Goal: Information Seeking & Learning: Learn about a topic

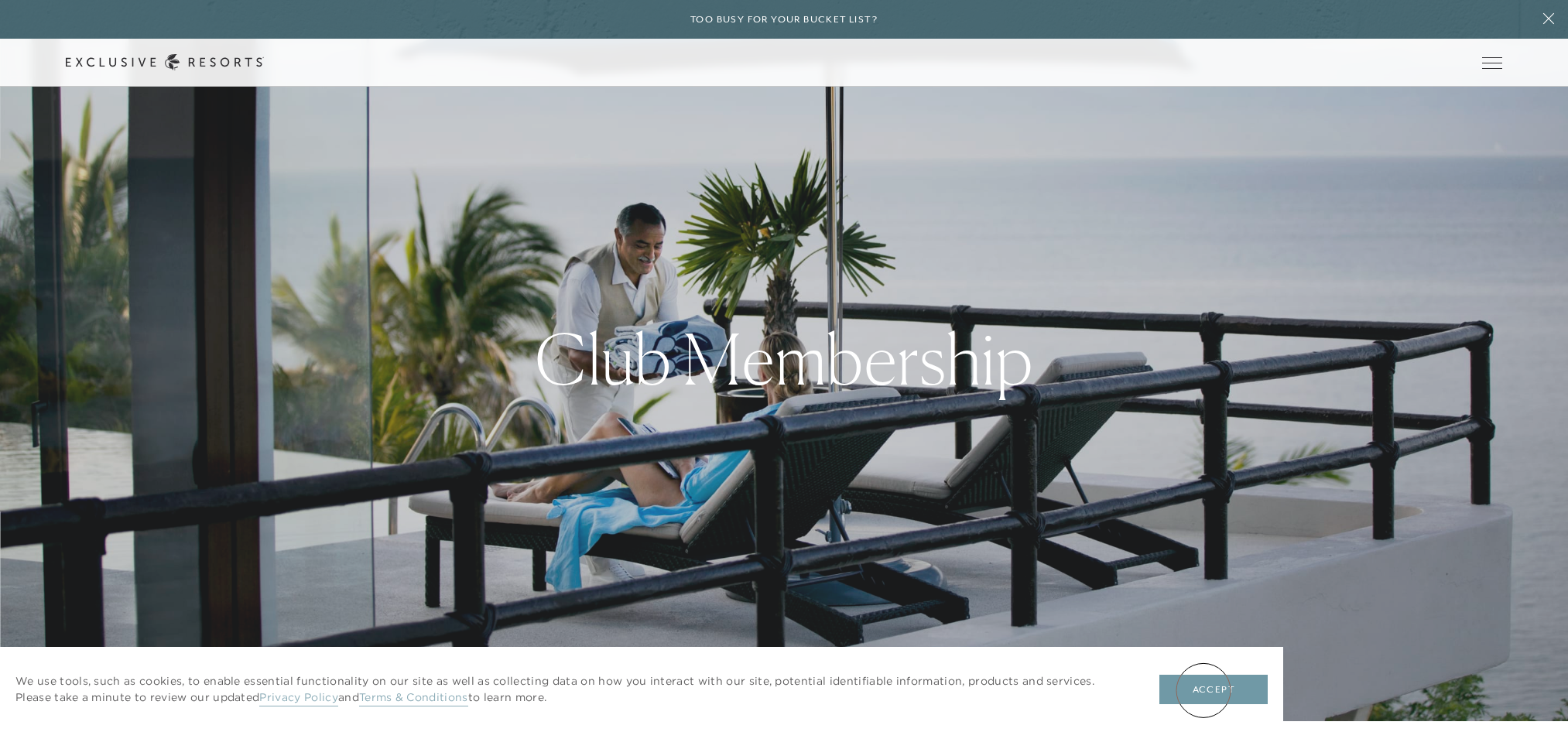
click at [1204, 690] on button "Accept" at bounding box center [1214, 689] width 108 height 30
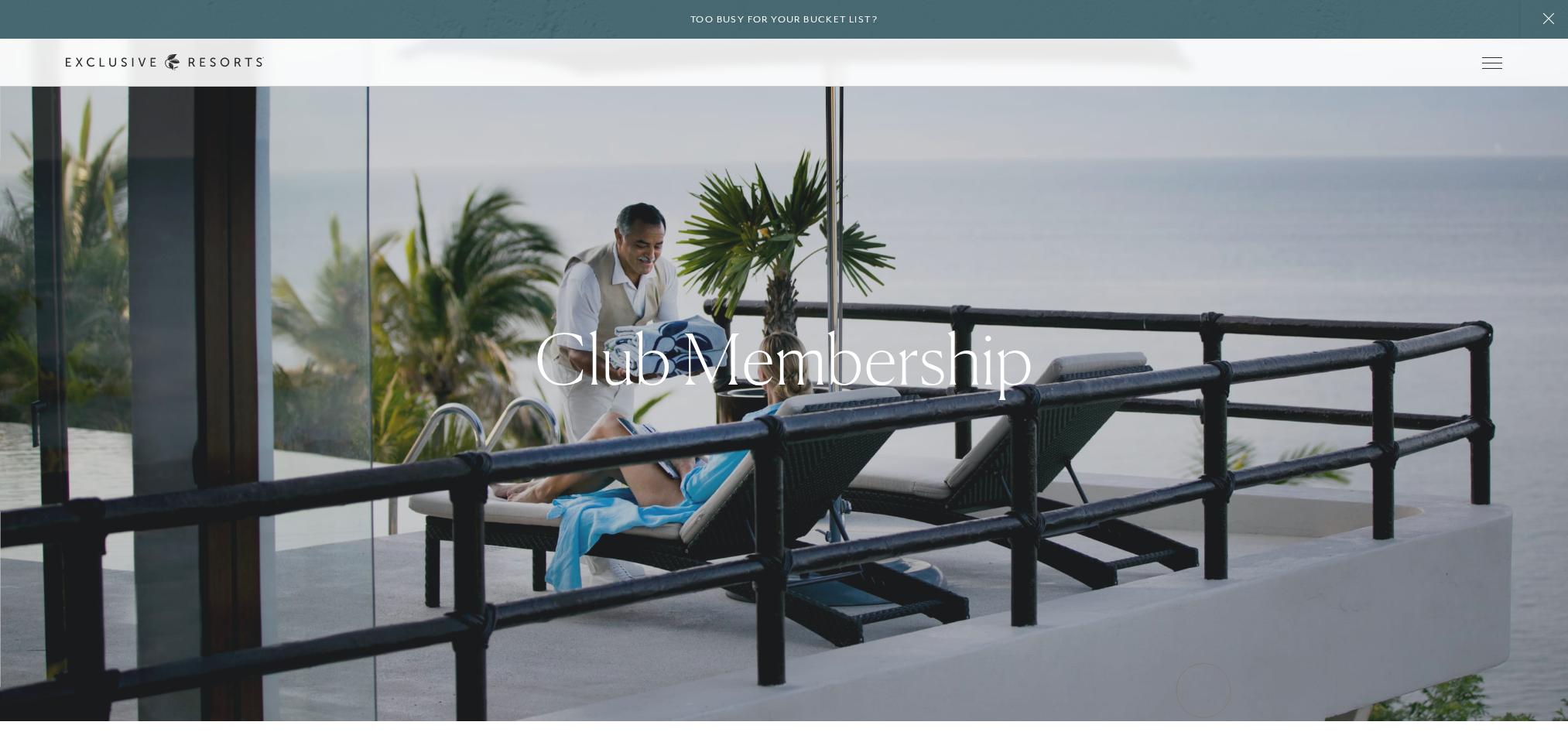
scroll to position [10, 0]
click at [0, 0] on link "The Collection" at bounding box center [0, 0] width 0 height 0
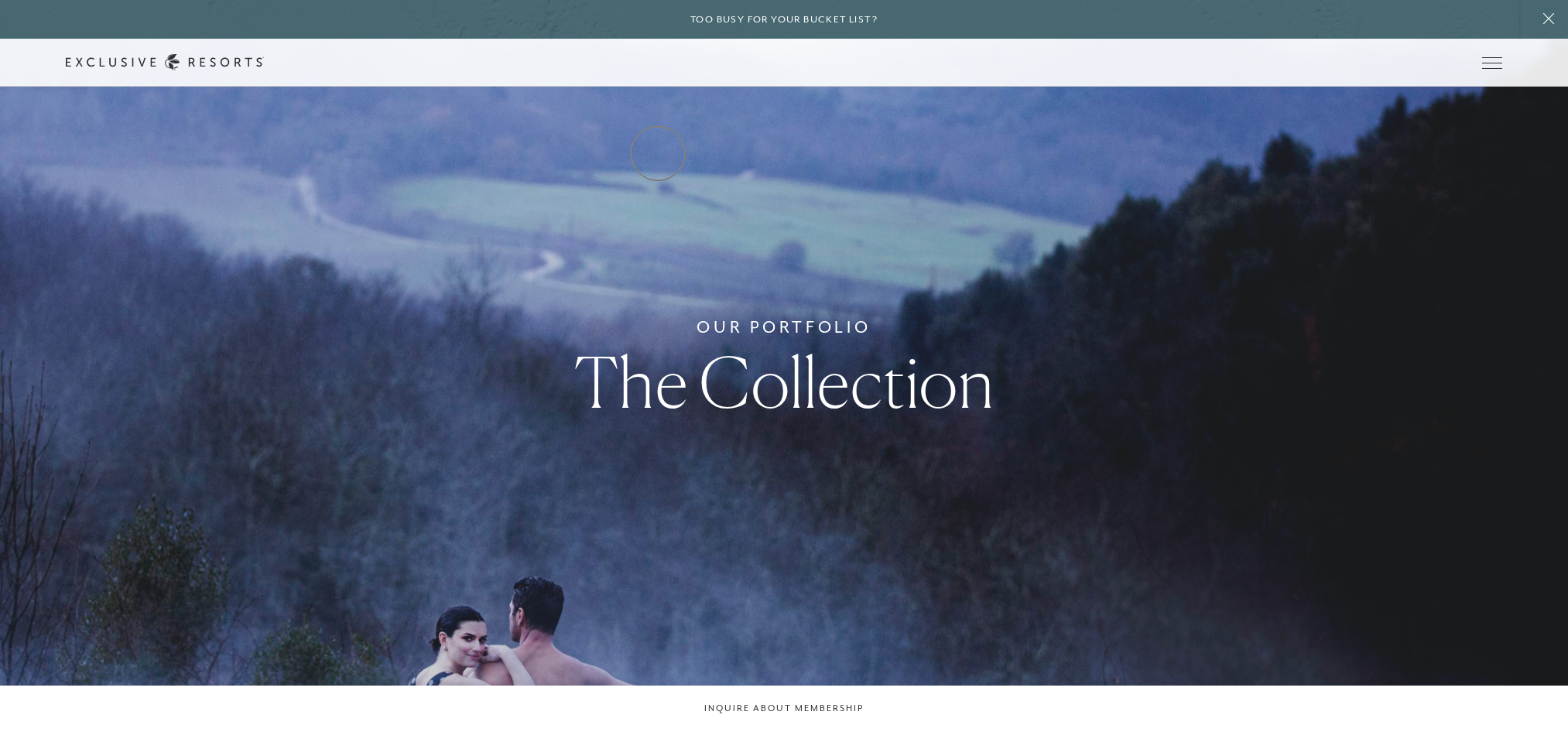
click at [0, 0] on link "Residence Collection" at bounding box center [0, 0] width 0 height 0
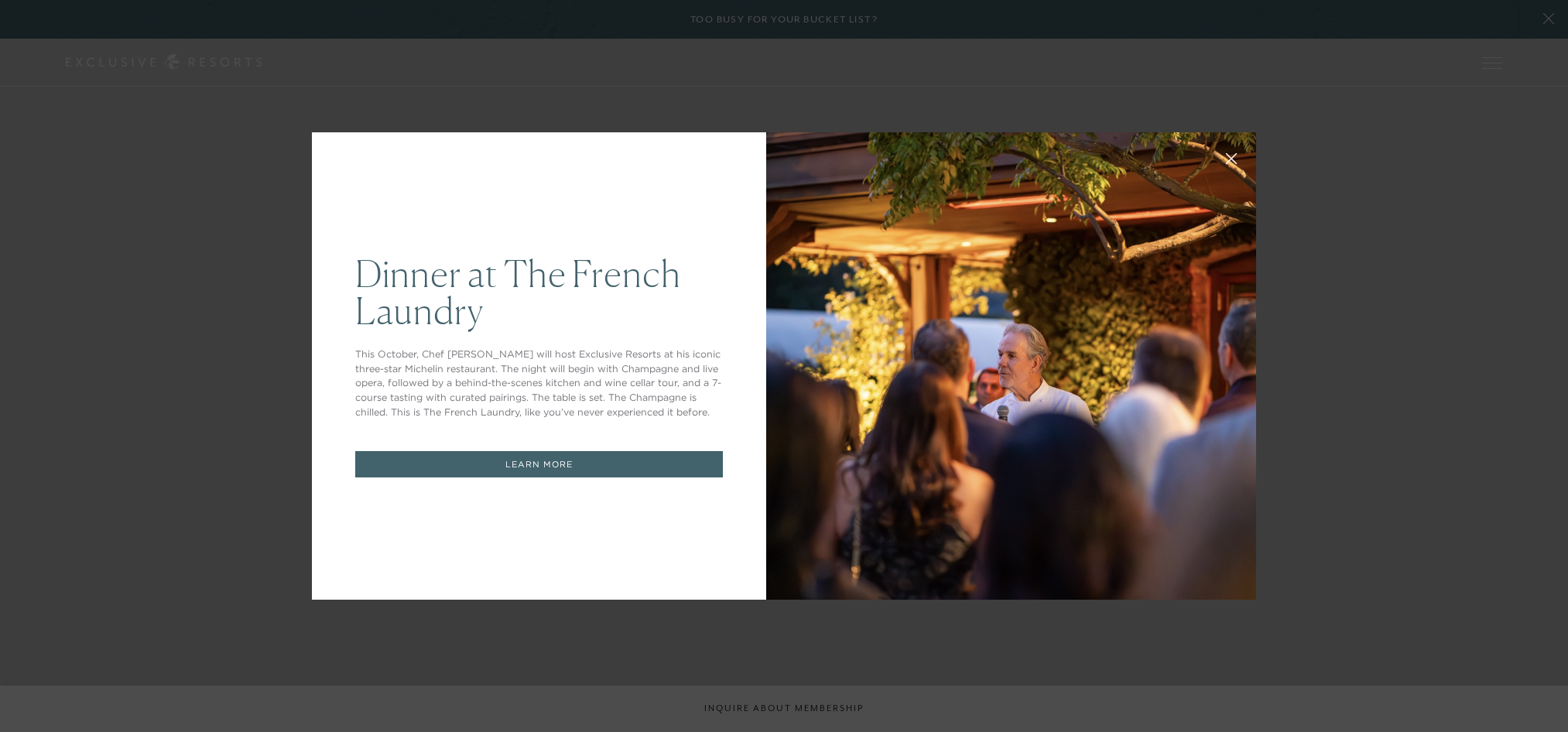
click at [659, 461] on link "LEARN MORE" at bounding box center [539, 464] width 368 height 27
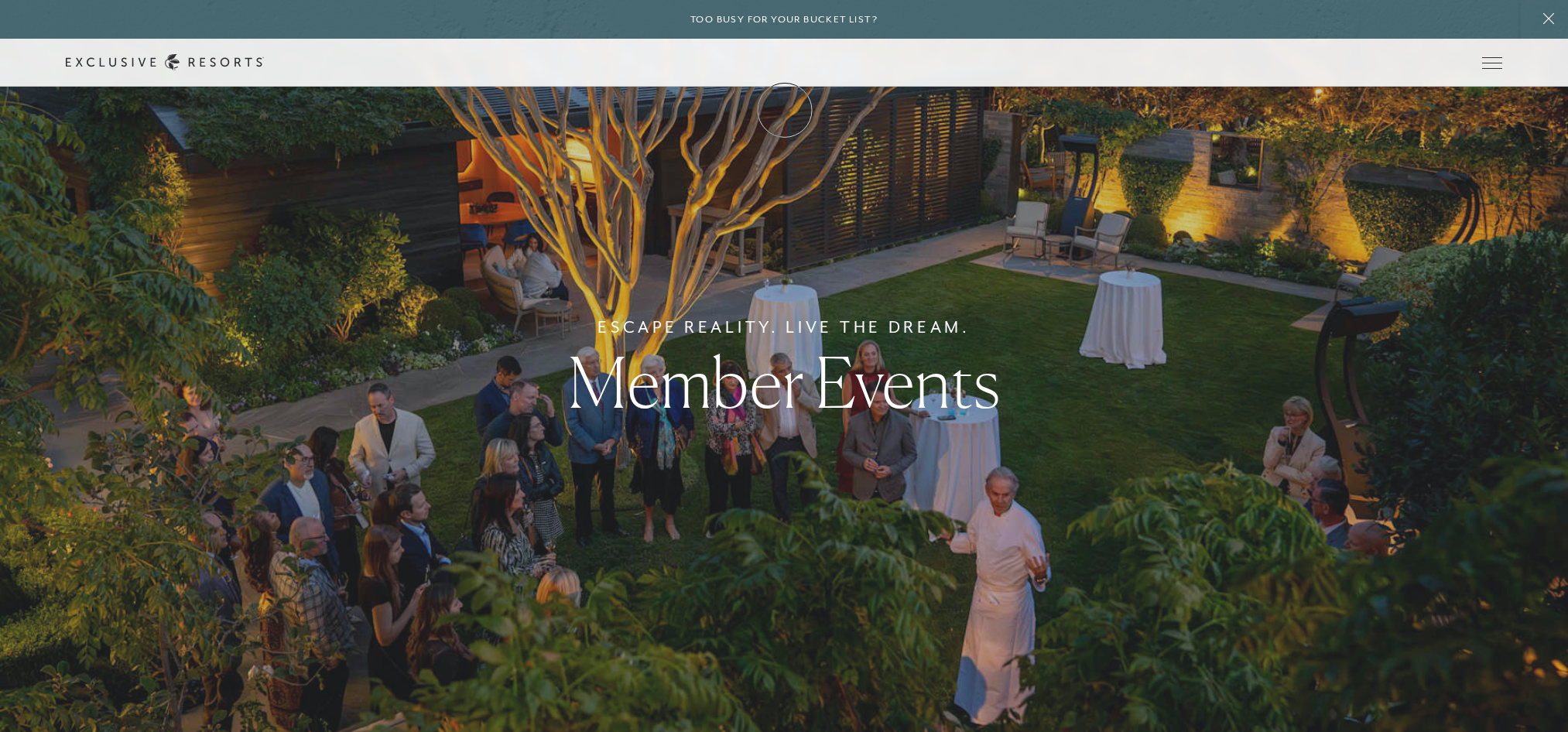
click at [0, 0] on link "Membership" at bounding box center [0, 0] width 0 height 0
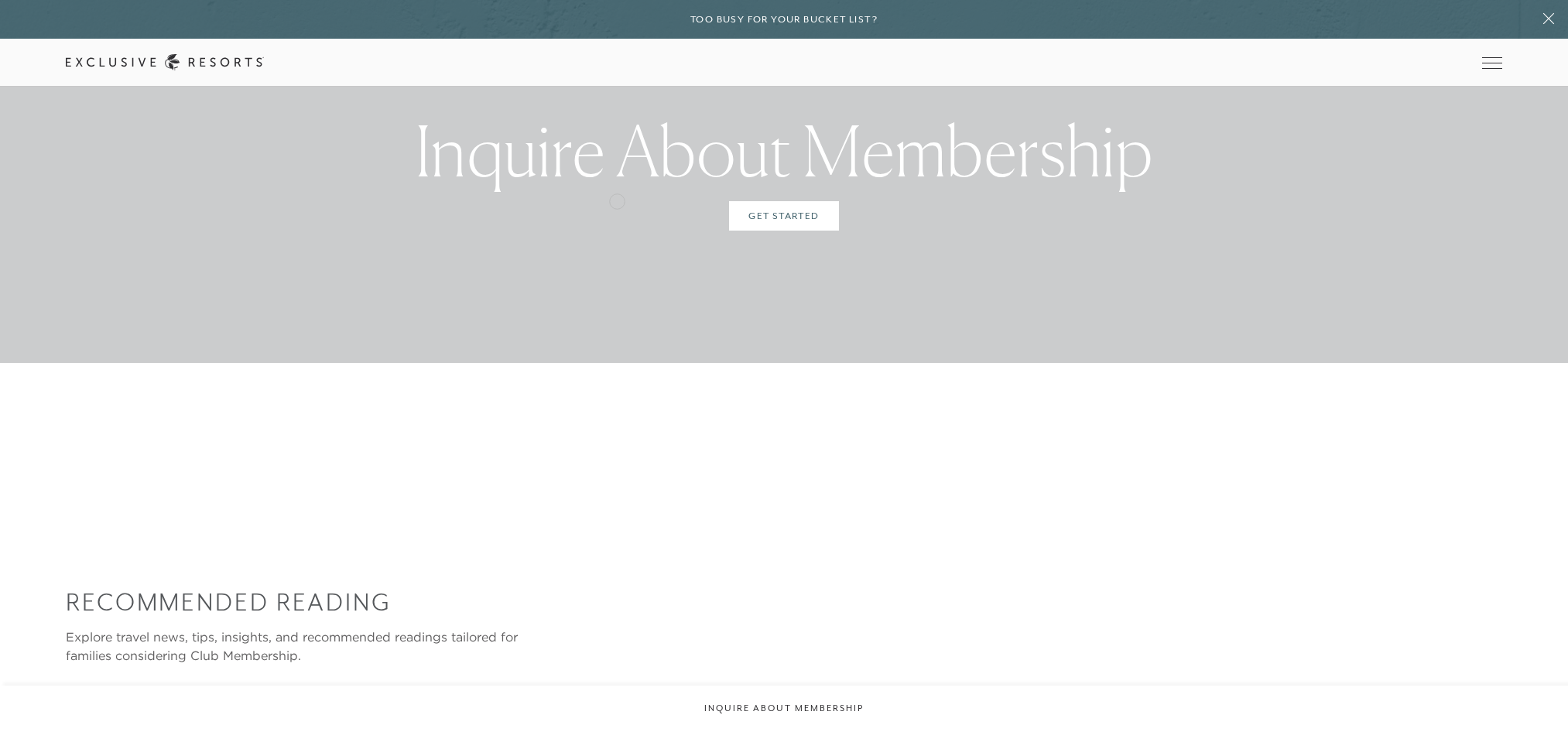
scroll to position [4758, 0]
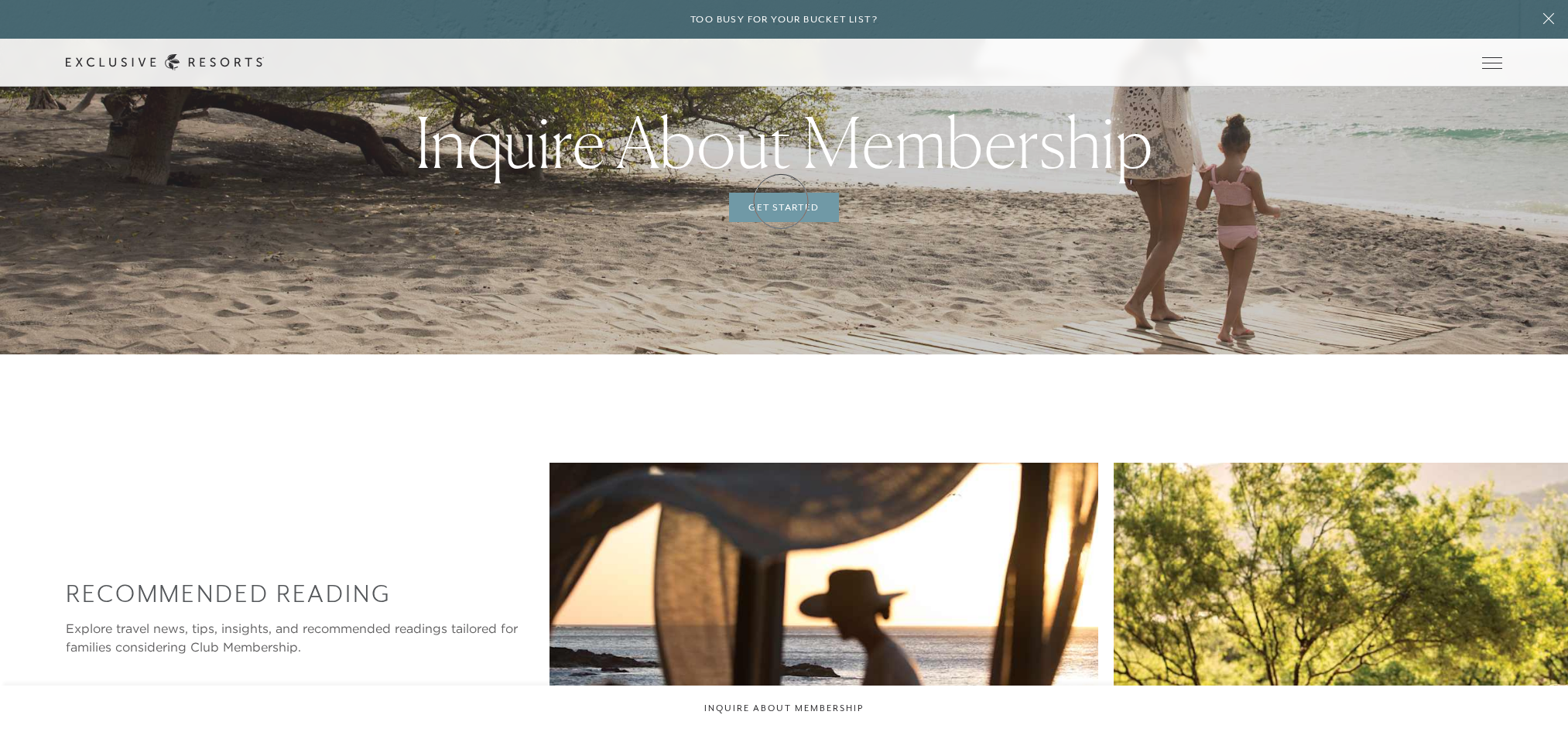
click at [781, 201] on link "Get Started" at bounding box center [783, 207] width 109 height 30
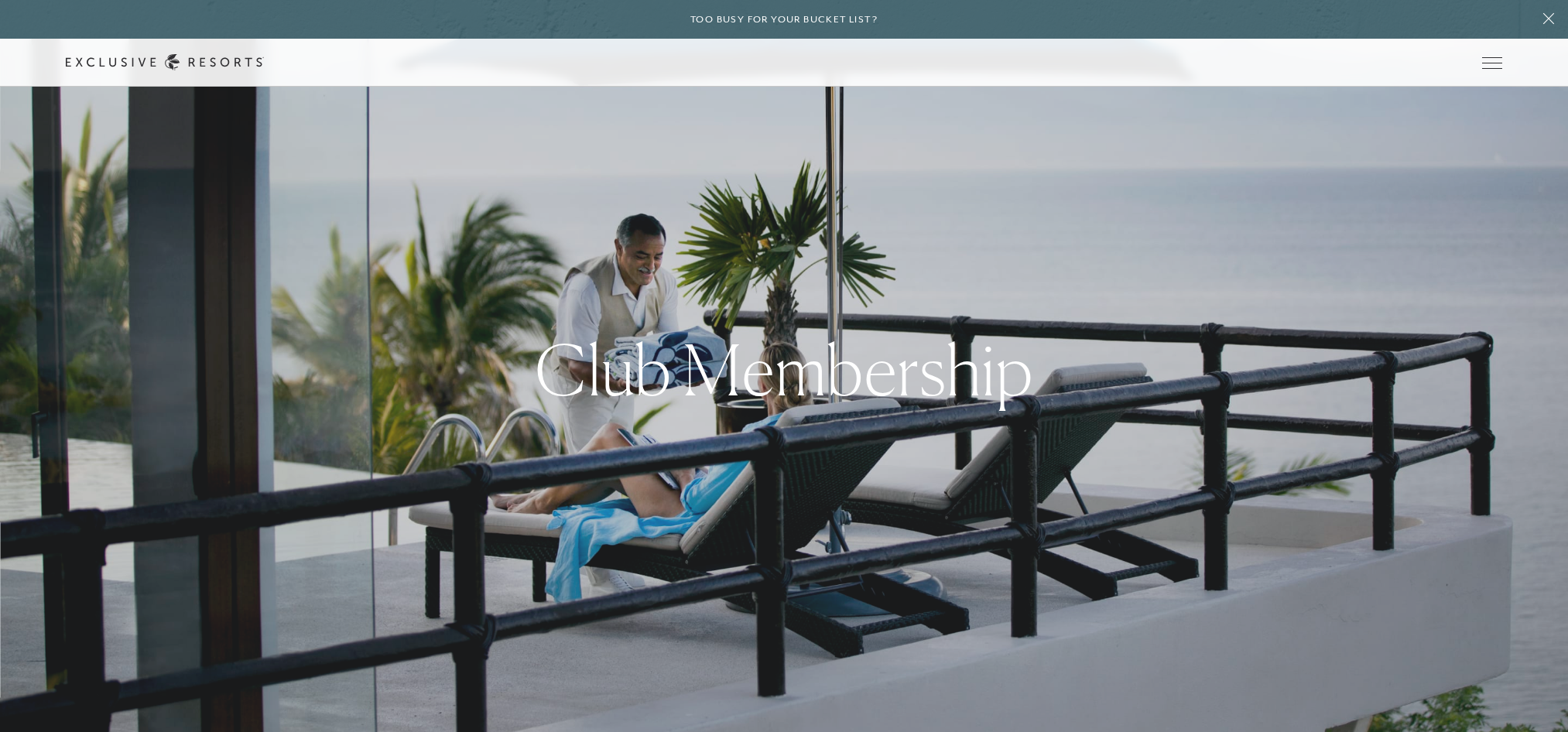
scroll to position [6185, 0]
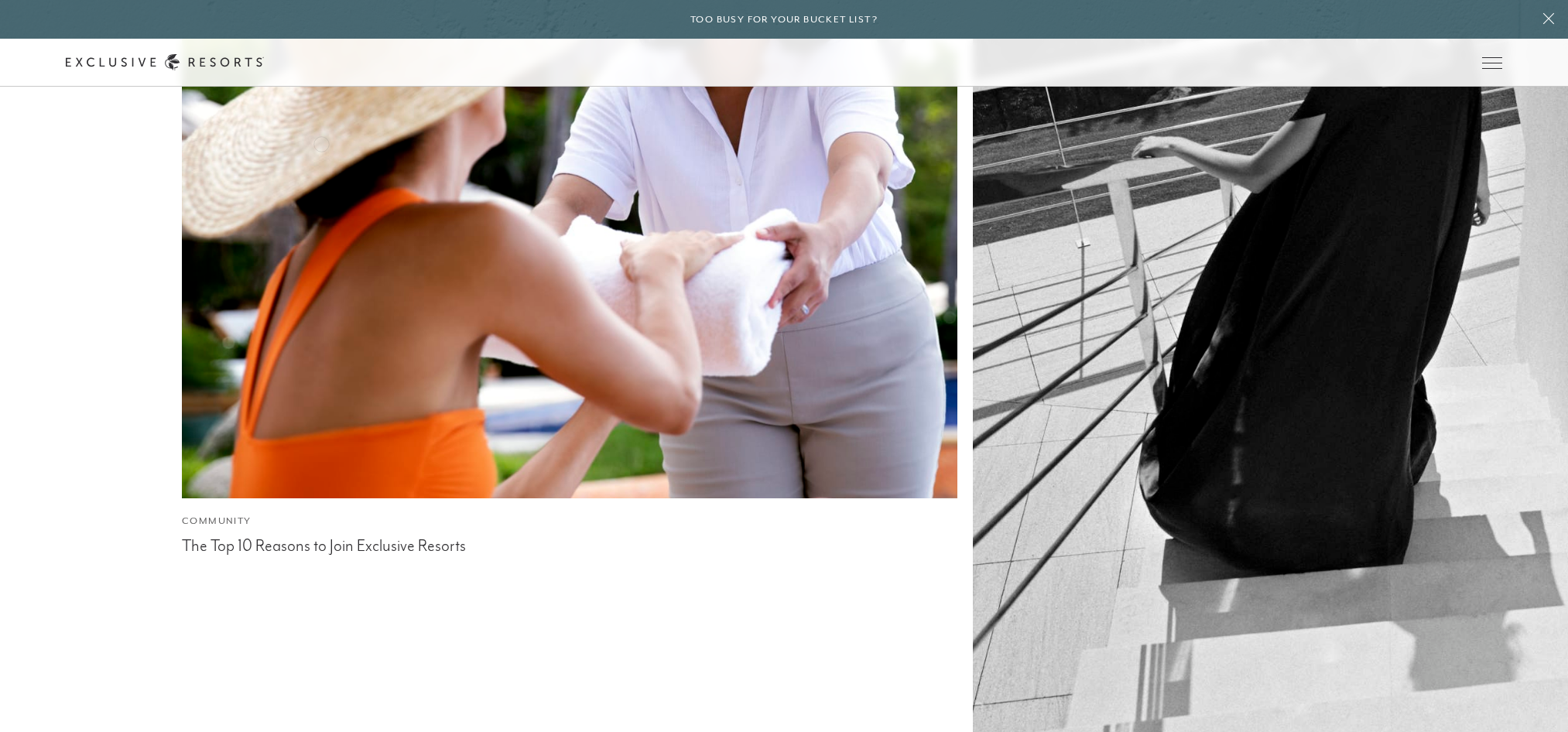
click at [321, 532] on div "The Top 10 Reasons to Join Exclusive Resorts" at bounding box center [570, 543] width 776 height 23
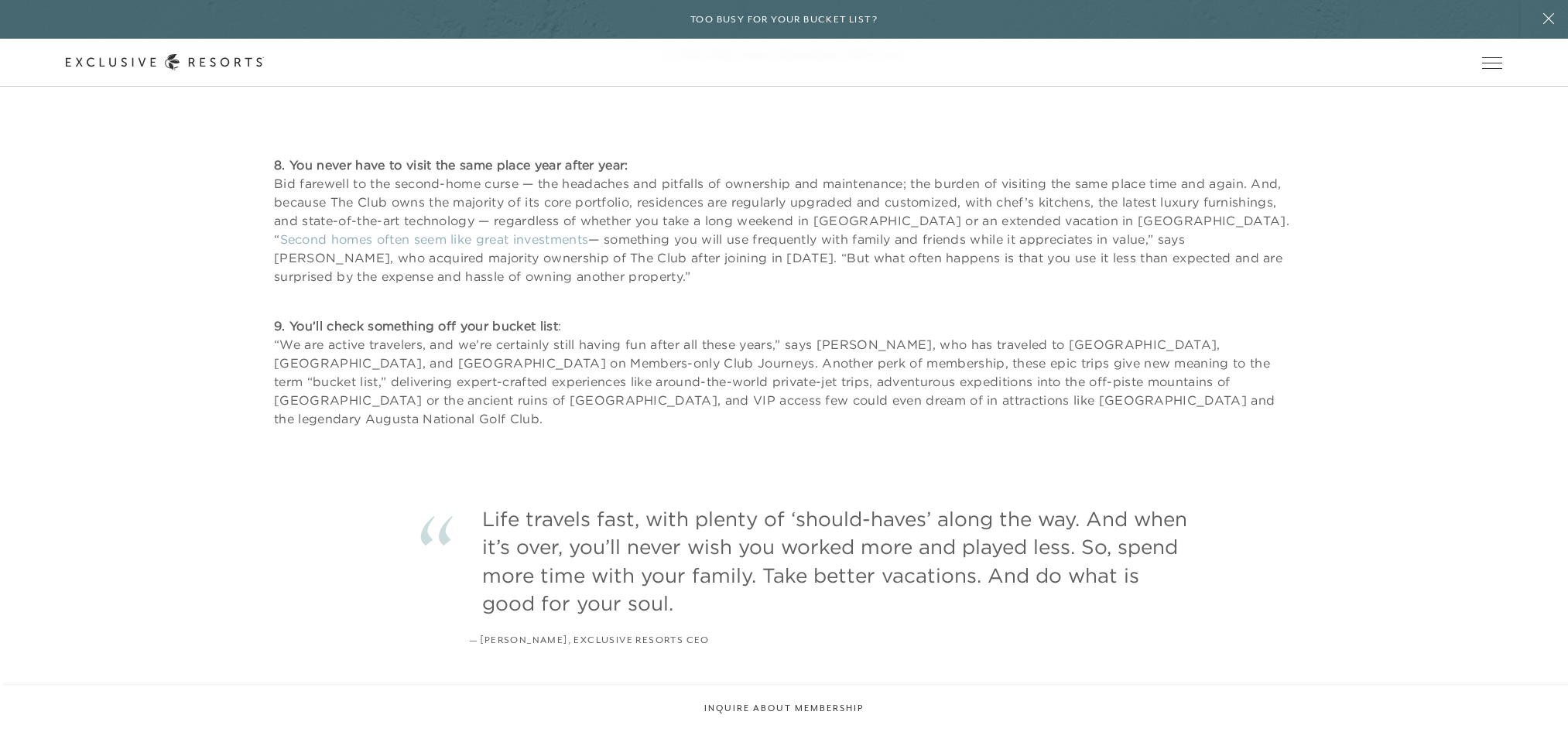
scroll to position [5417, 0]
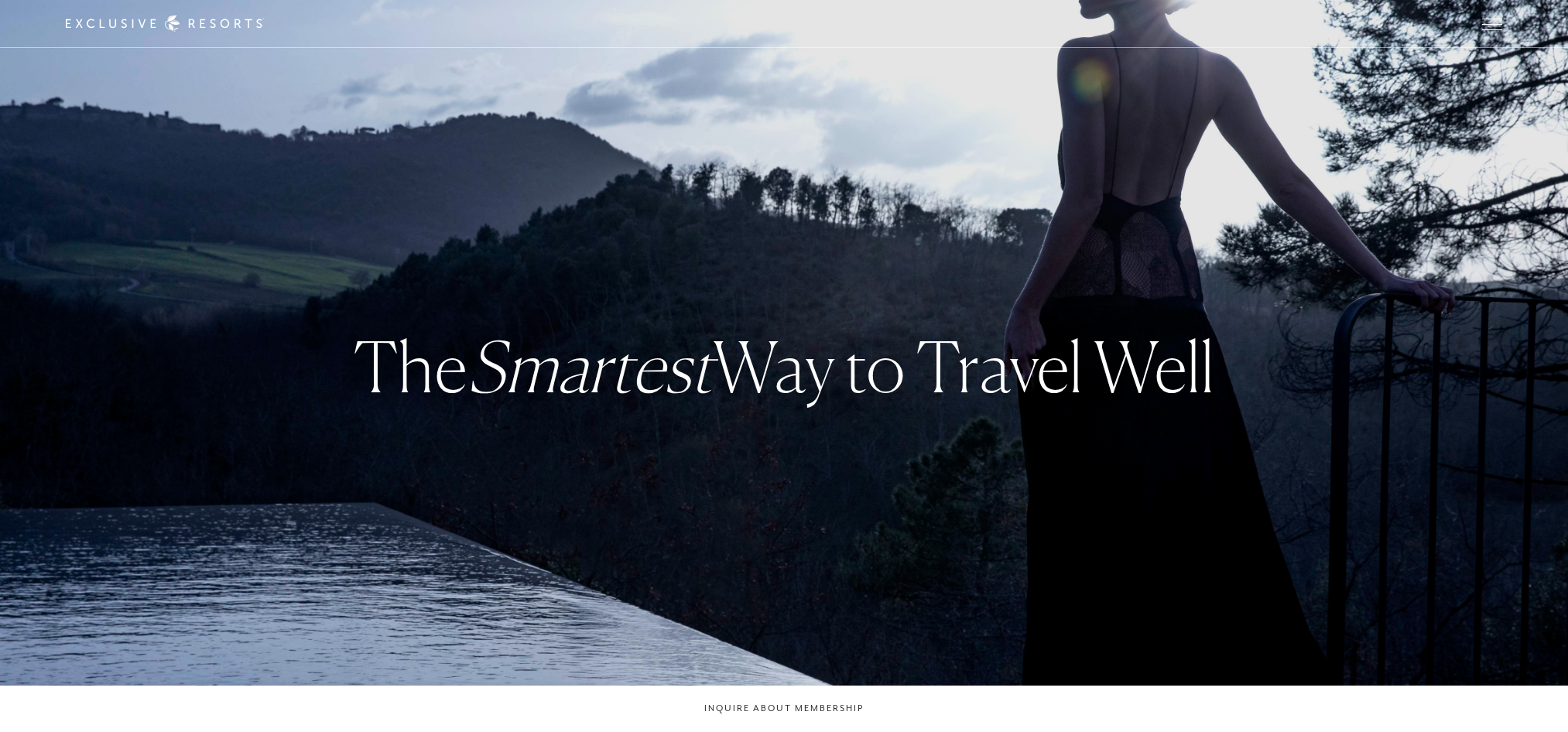
checkbox input "false"
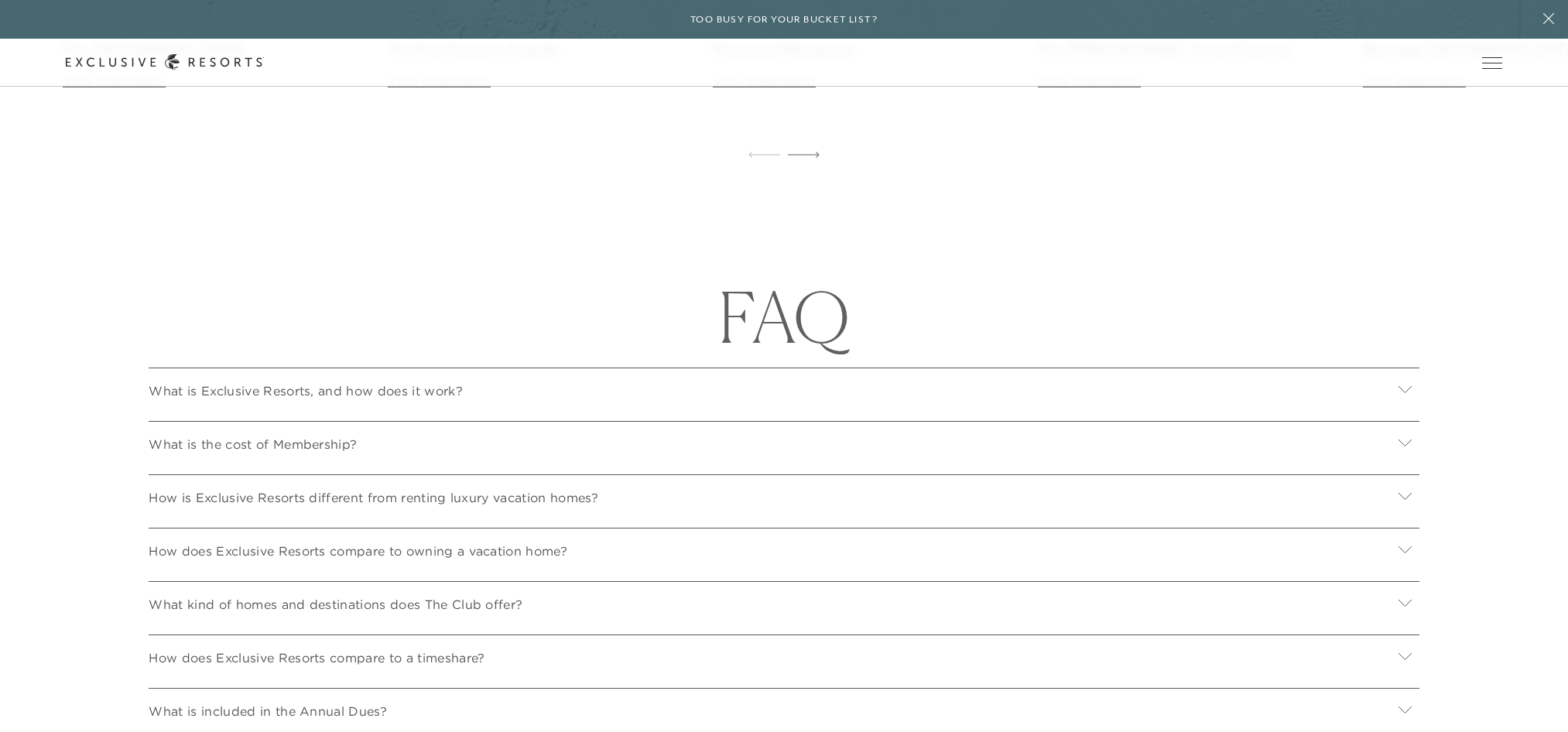
scroll to position [5338, 0]
click at [409, 388] on p "What is Exclusive Resorts, and how does it work?" at bounding box center [305, 389] width 314 height 19
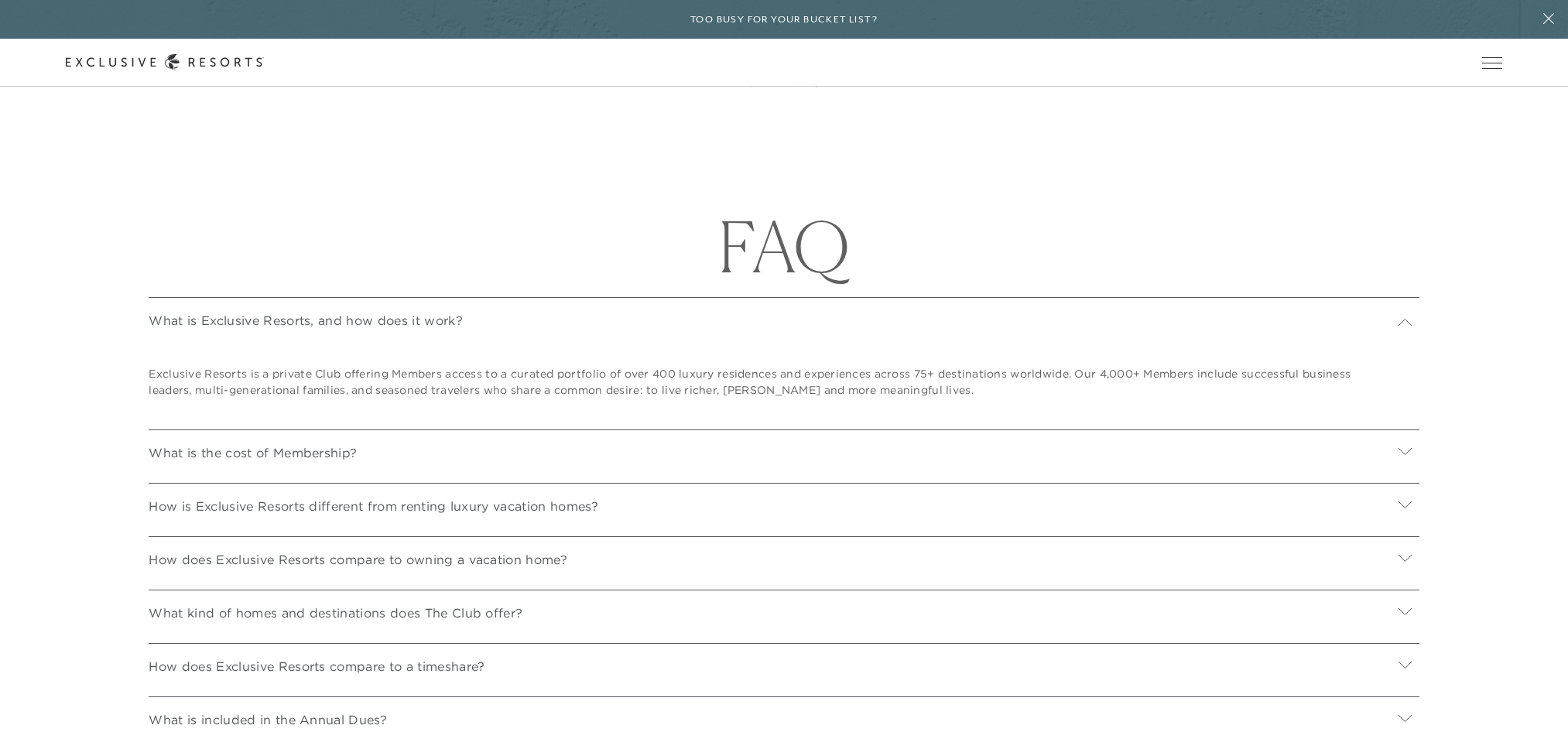
scroll to position [5414, 0]
click at [354, 435] on div "What is the cost of Membership?" at bounding box center [783, 444] width 1271 height 42
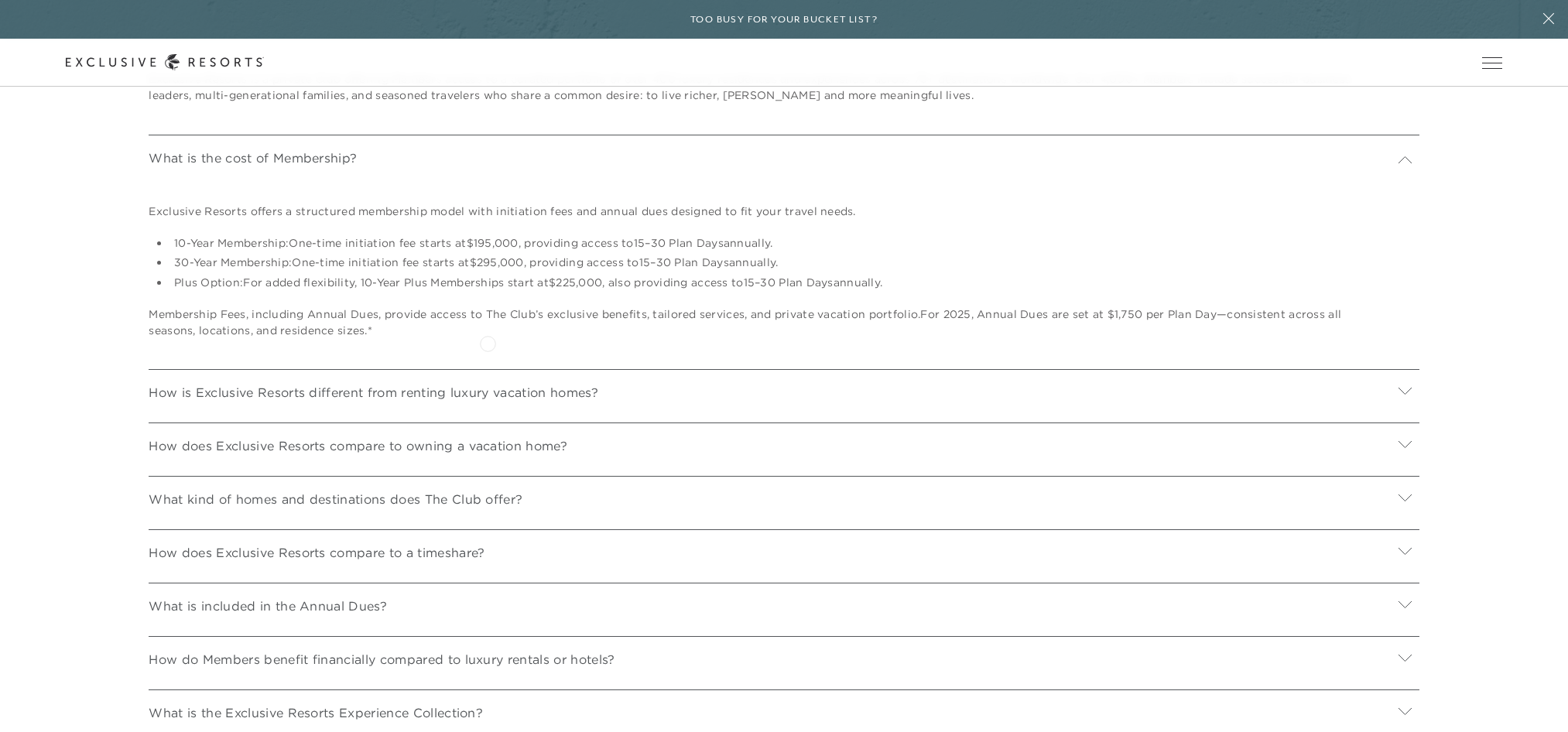
scroll to position [5703, 0]
click at [464, 384] on p "How is Exclusive Resorts different from renting luxury vacation homes?" at bounding box center [373, 391] width 449 height 19
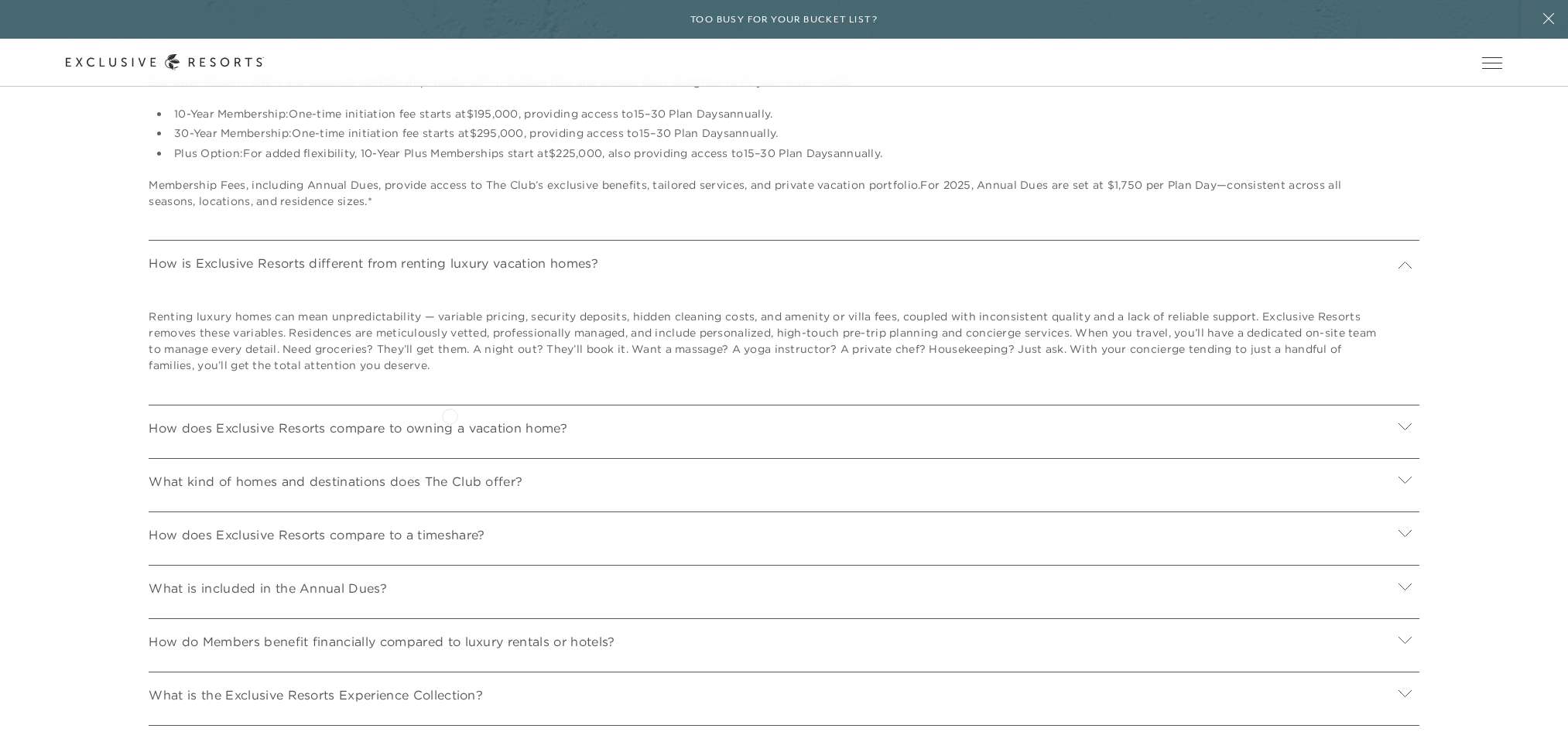
scroll to position [5832, 0]
click at [299, 469] on div "What kind of homes and destinations does The Club offer?" at bounding box center [783, 478] width 1271 height 42
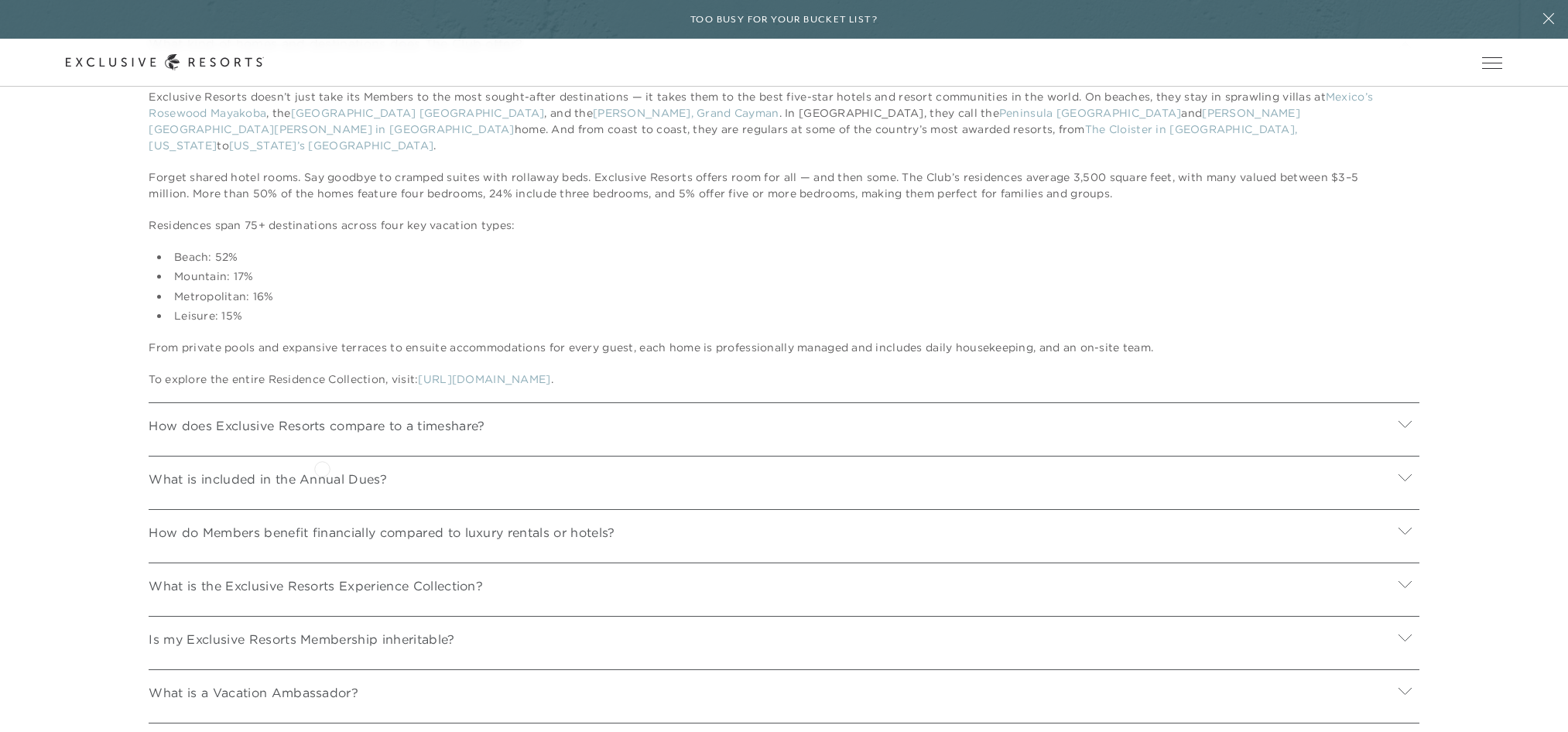
scroll to position [6274, 0]
click at [294, 474] on p "What is included in the Annual Dues?" at bounding box center [267, 474] width 238 height 19
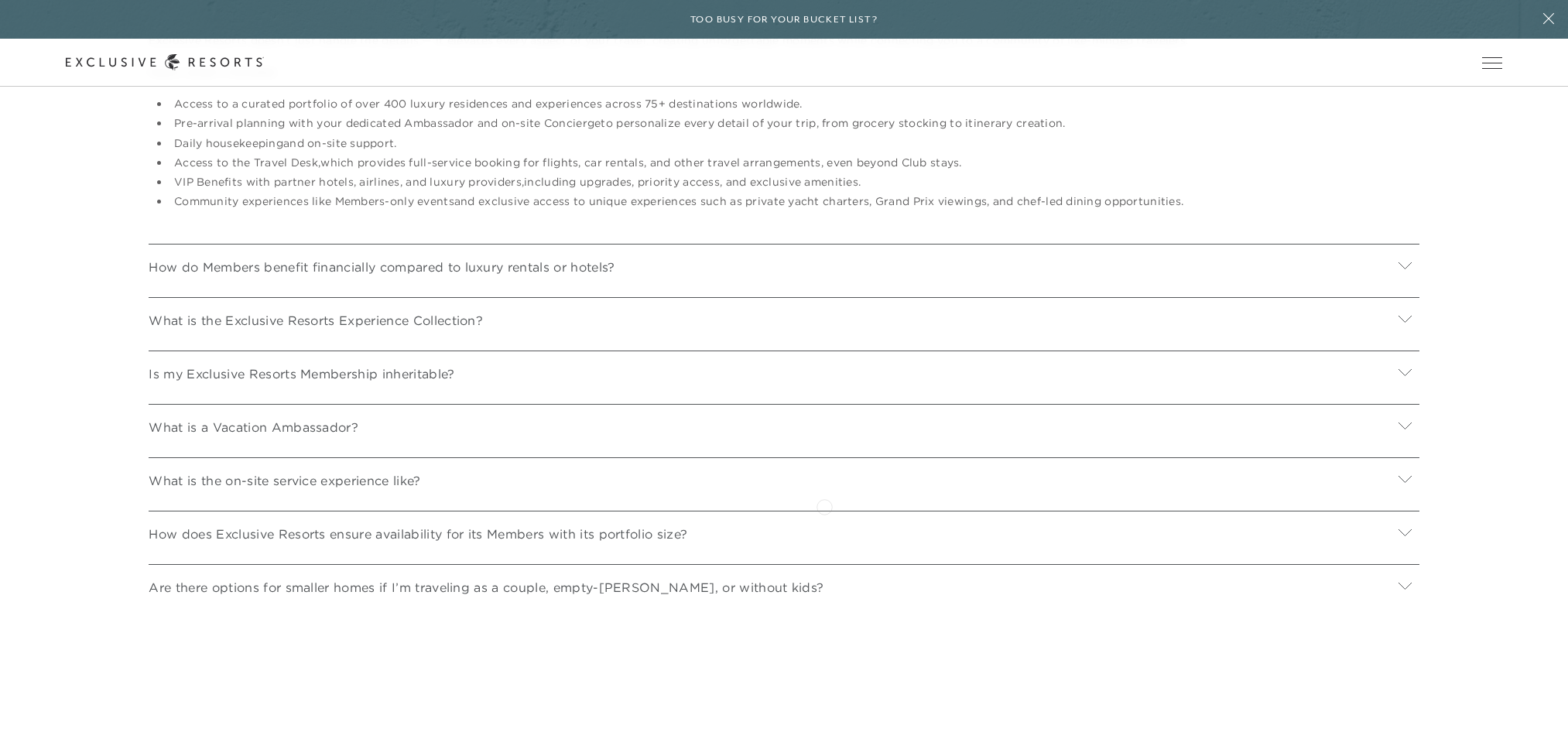
scroll to position [6763, 0]
click at [381, 575] on p "Are there options for smaller homes if I’m traveling as a couple, empty-nester,…" at bounding box center [486, 585] width 675 height 19
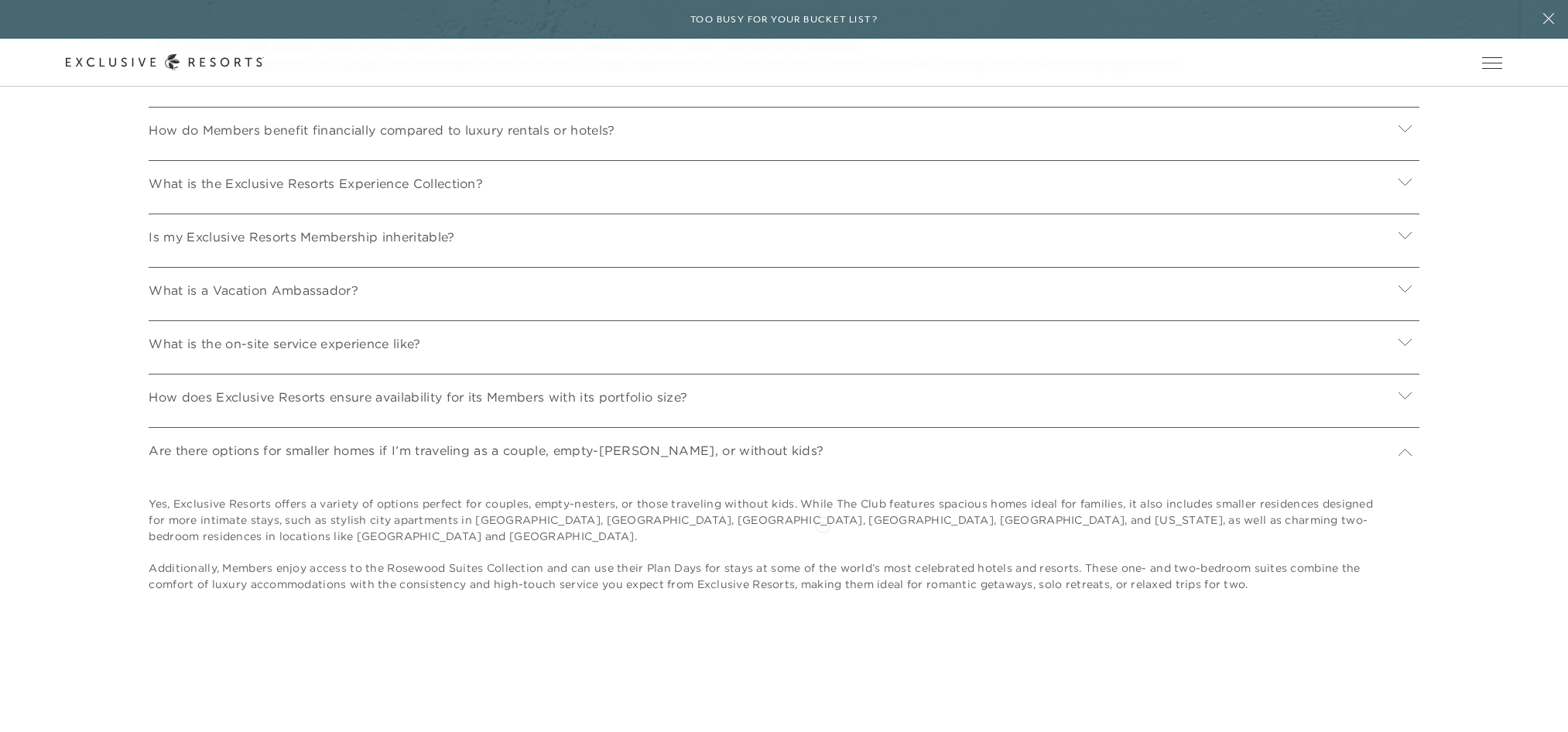
scroll to position [6899, 0]
